Goal: Information Seeking & Learning: Check status

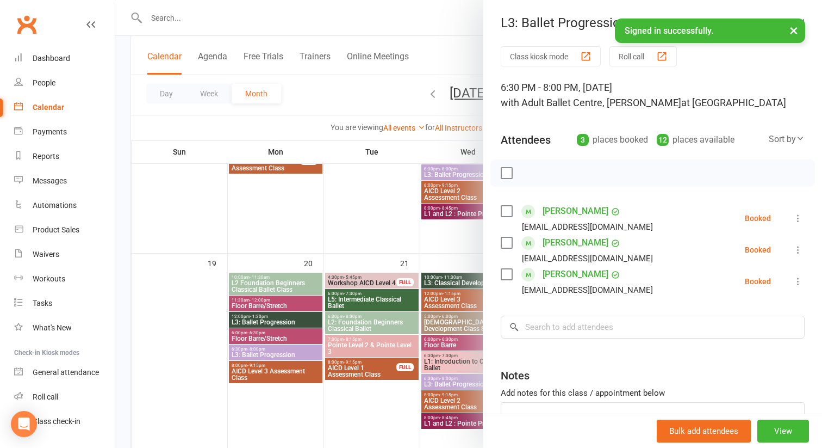
click at [163, 202] on div at bounding box center [468, 224] width 707 height 448
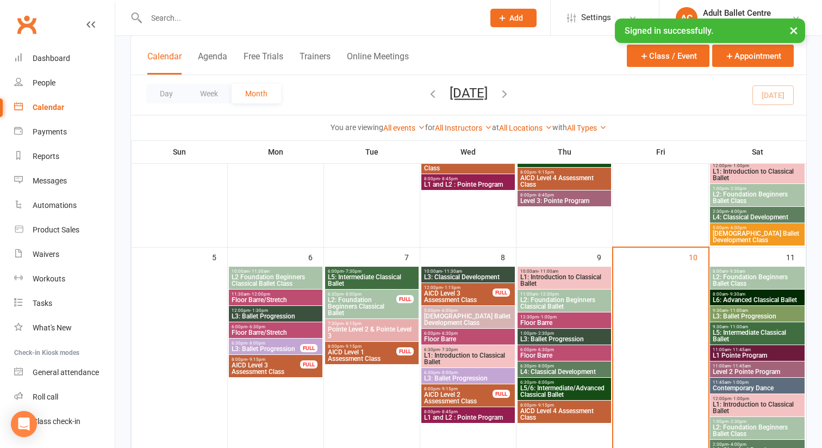
scroll to position [160, 0]
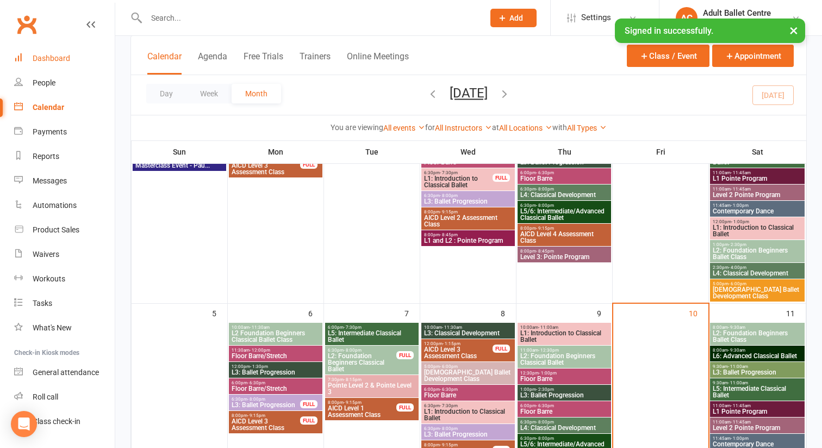
click at [59, 54] on div "Dashboard" at bounding box center [52, 58] width 38 height 9
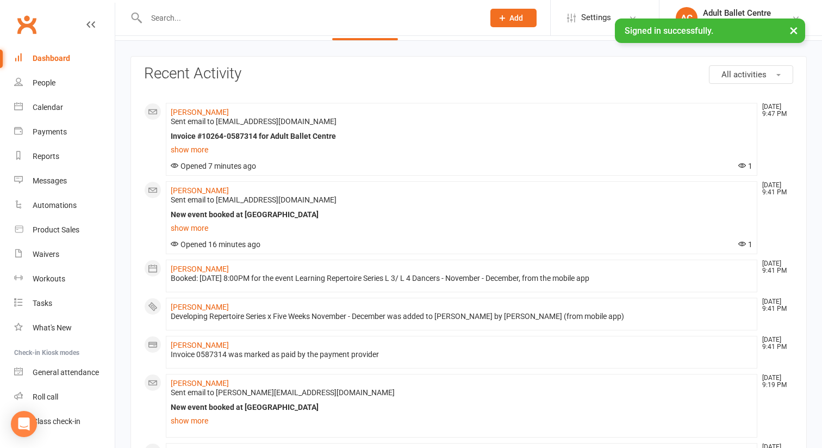
scroll to position [34, 0]
click at [201, 149] on link "show more" at bounding box center [462, 148] width 582 height 15
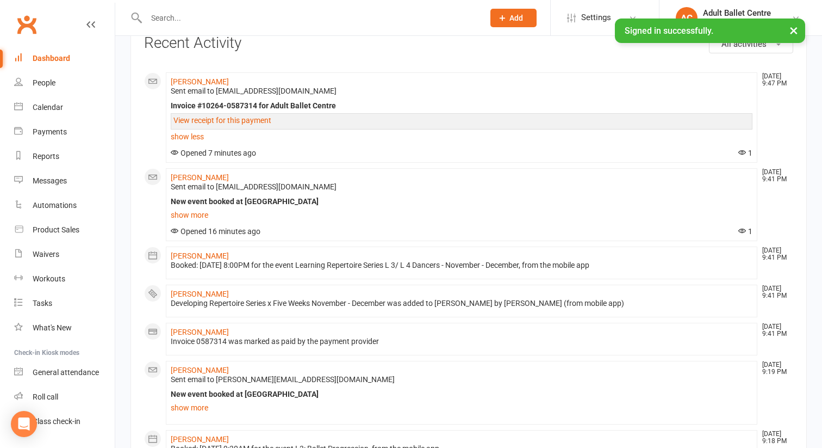
scroll to position [69, 0]
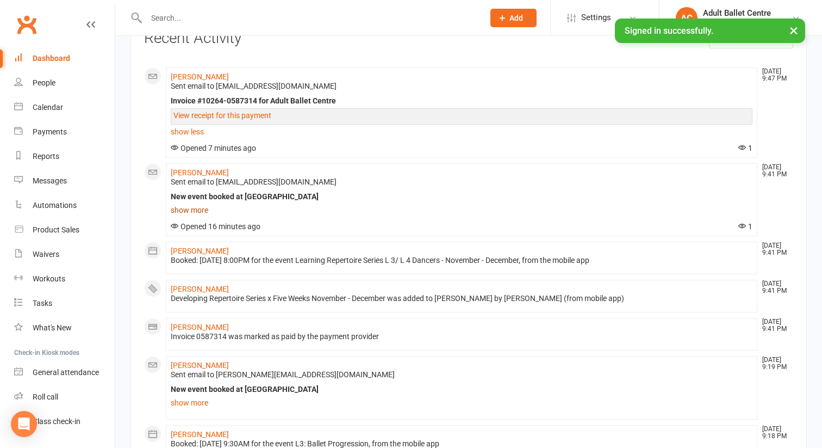
click at [201, 209] on link "show more" at bounding box center [462, 209] width 582 height 15
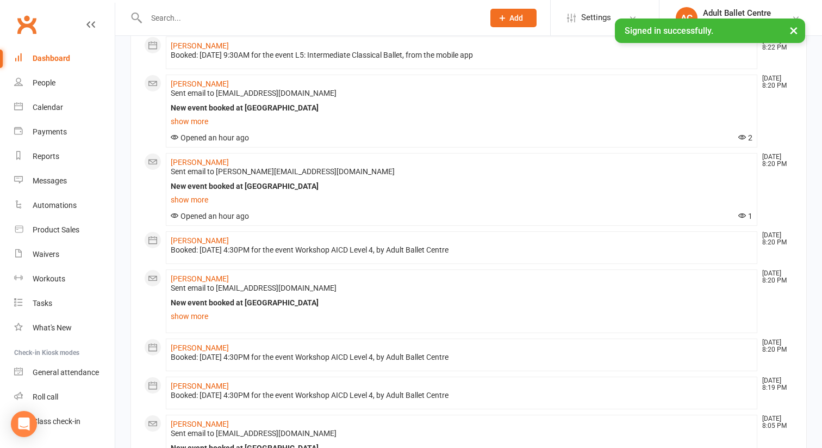
scroll to position [936, 0]
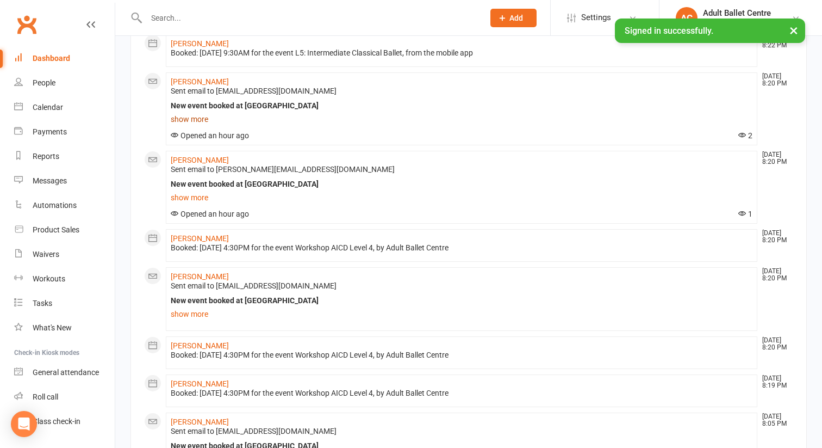
click at [201, 127] on link "show more" at bounding box center [462, 118] width 582 height 15
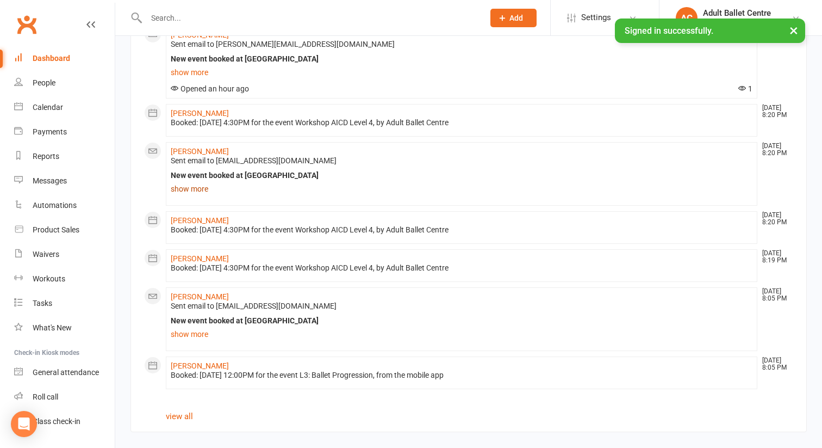
scroll to position [1285, 0]
click at [41, 107] on div "Calendar" at bounding box center [48, 107] width 30 height 9
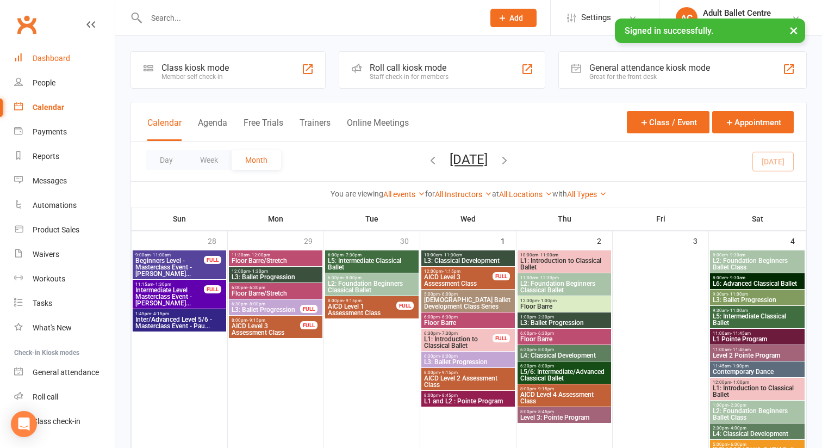
click at [54, 58] on div "Dashboard" at bounding box center [52, 58] width 38 height 9
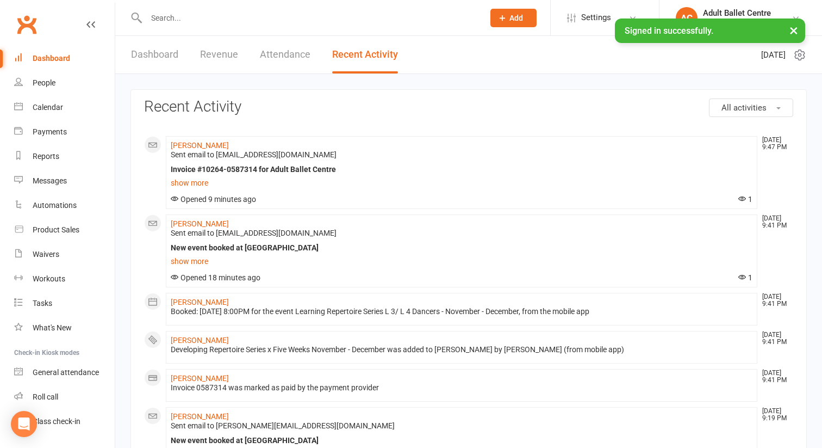
click at [227, 55] on link "Revenue" at bounding box center [219, 55] width 38 height 38
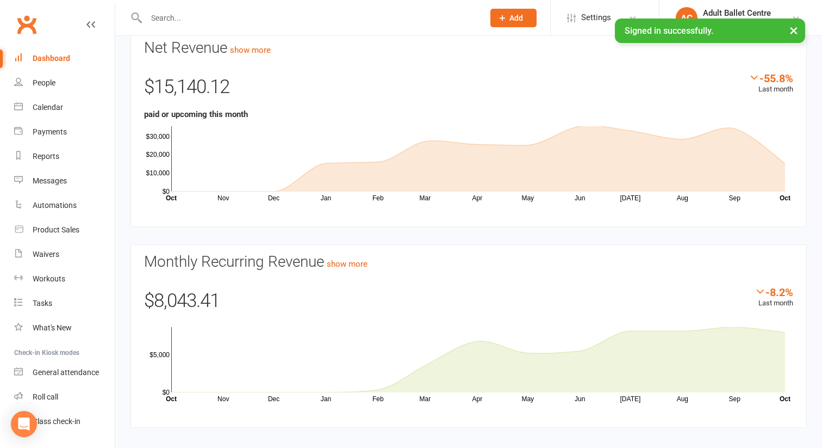
scroll to position [71, 0]
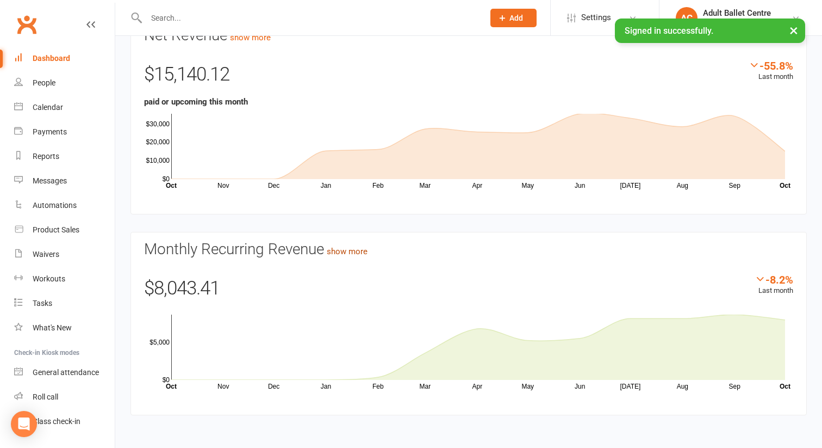
click at [352, 249] on link "show more" at bounding box center [347, 251] width 41 height 10
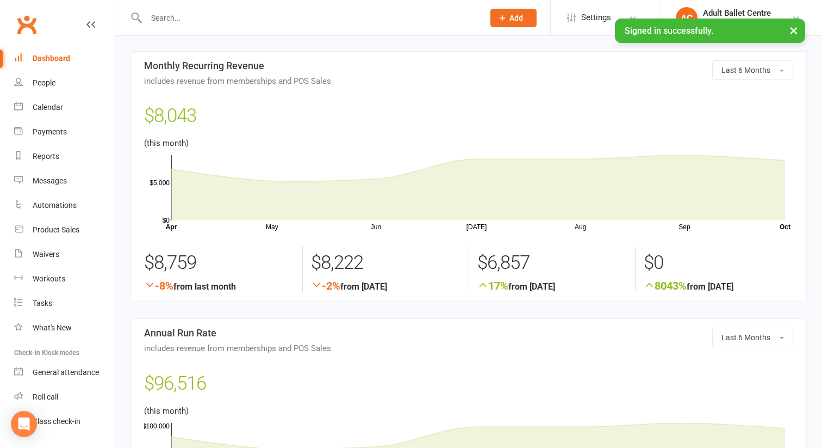
click at [59, 58] on div "Dashboard" at bounding box center [52, 58] width 38 height 9
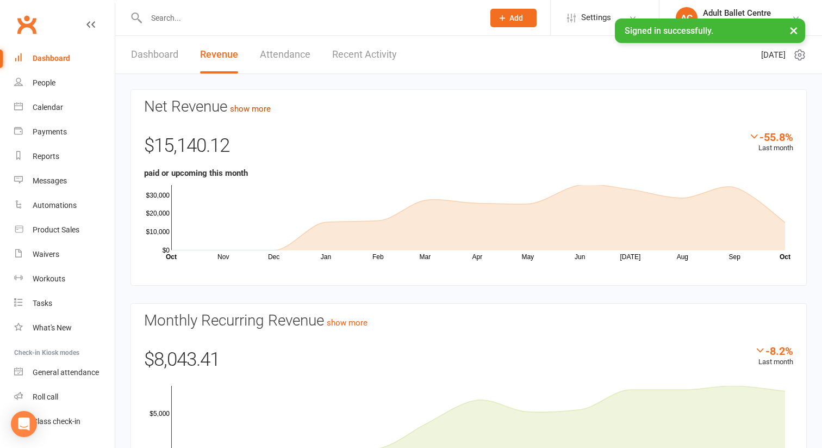
click at [239, 110] on link "show more" at bounding box center [250, 109] width 41 height 10
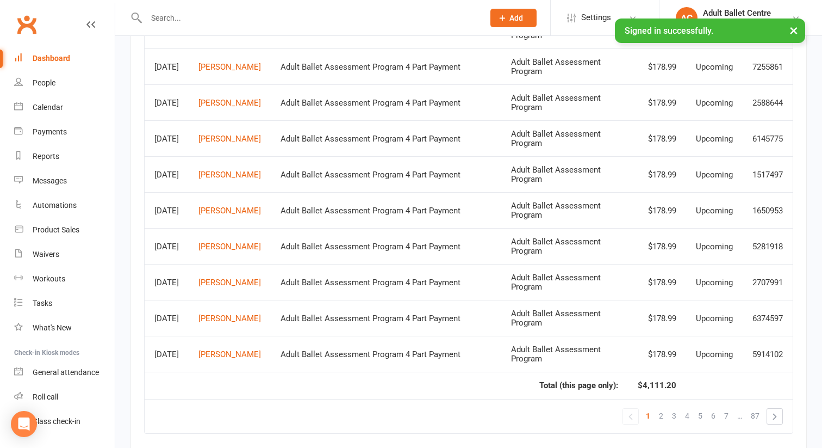
scroll to position [819, 0]
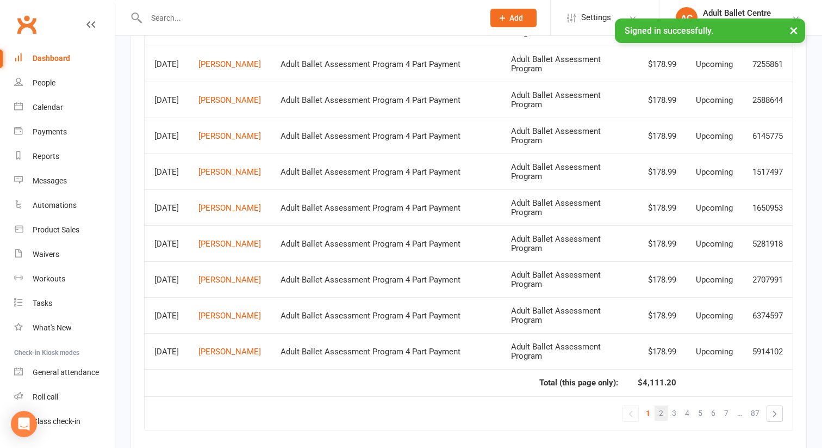
click at [661, 413] on span "2" at bounding box center [661, 412] width 4 height 15
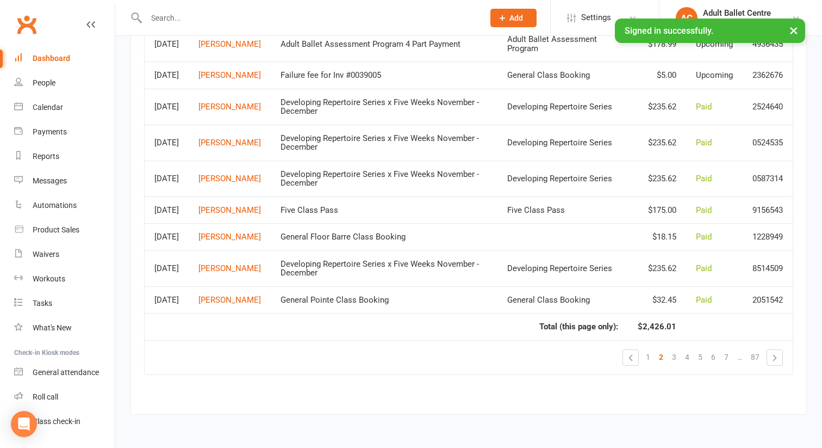
scroll to position [873, 0]
click at [650, 358] on span "1" at bounding box center [648, 356] width 4 height 15
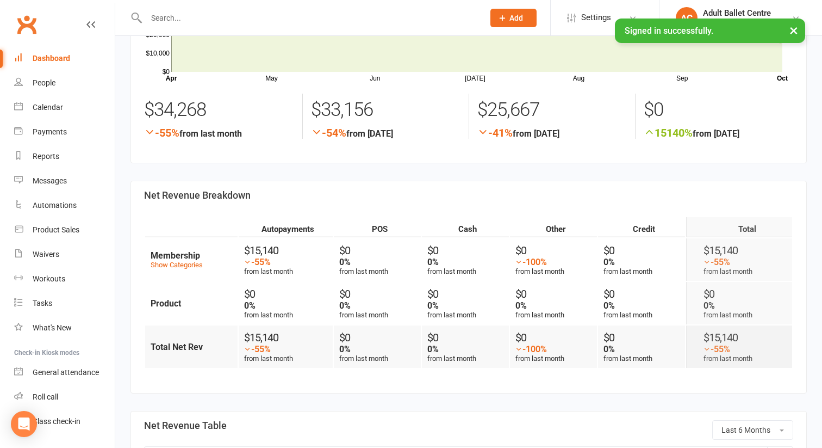
scroll to position [0, 0]
